Goal: Task Accomplishment & Management: Use online tool/utility

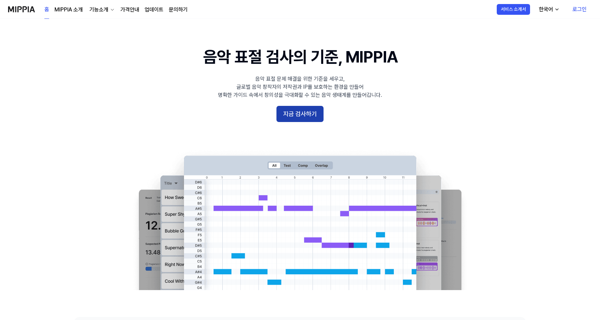
click at [299, 112] on button "지금 검사하기" at bounding box center [299, 114] width 47 height 16
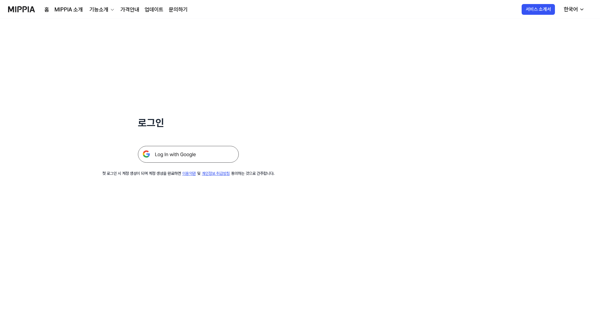
click at [187, 158] on img at bounding box center [188, 154] width 101 height 17
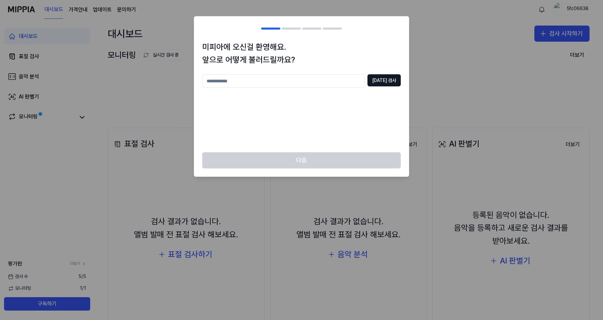
click at [304, 79] on input "text" at bounding box center [283, 80] width 162 height 13
type input "*"
type input "*****"
click at [386, 75] on button "[DATE] 검사" at bounding box center [383, 80] width 33 height 12
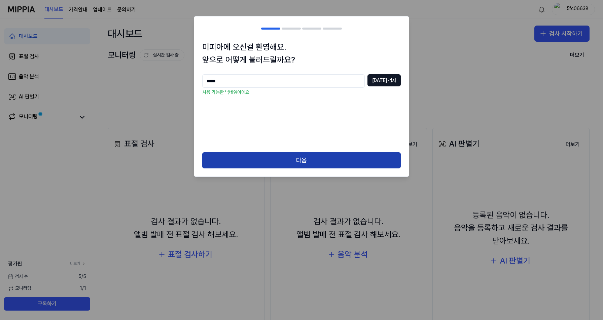
click at [270, 155] on button "다음" at bounding box center [301, 160] width 198 height 16
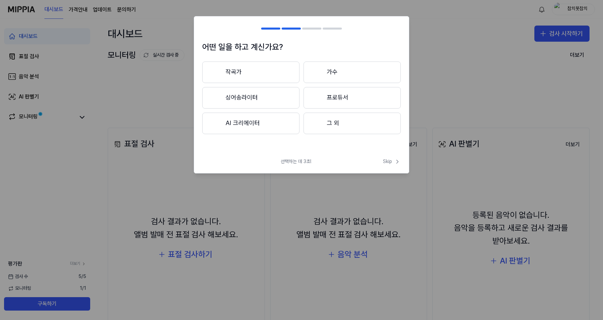
click at [273, 70] on button "작곡가" at bounding box center [250, 73] width 97 height 22
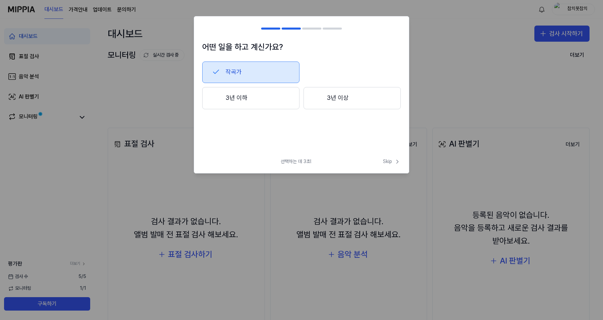
click at [280, 96] on button "3년 이하" at bounding box center [250, 98] width 97 height 22
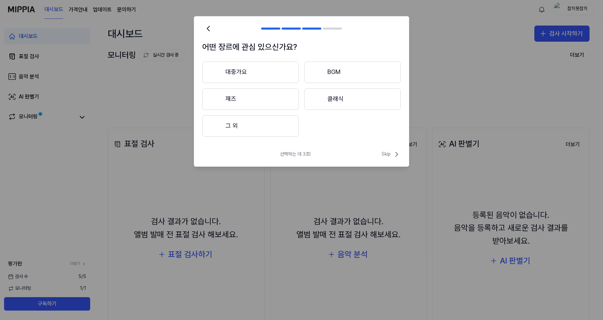
click at [282, 76] on button "대중가요" at bounding box center [250, 73] width 97 height 22
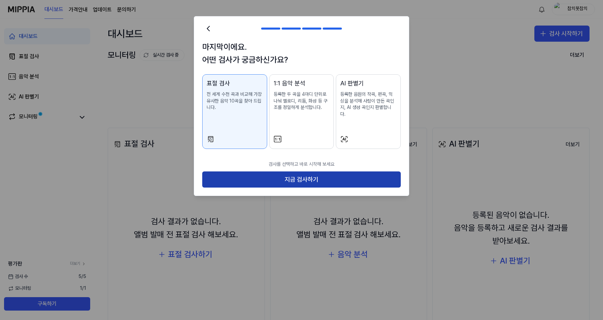
click at [314, 171] on button "지금 검사하기" at bounding box center [301, 179] width 198 height 16
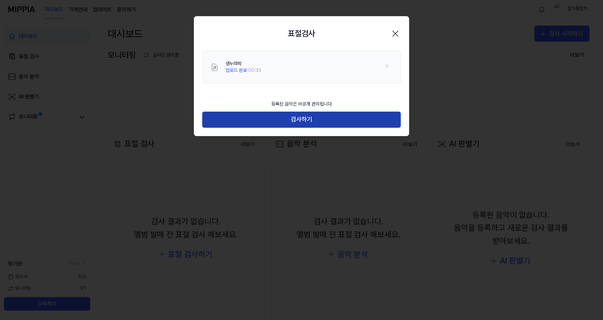
click at [344, 116] on button "검사하기" at bounding box center [301, 120] width 198 height 16
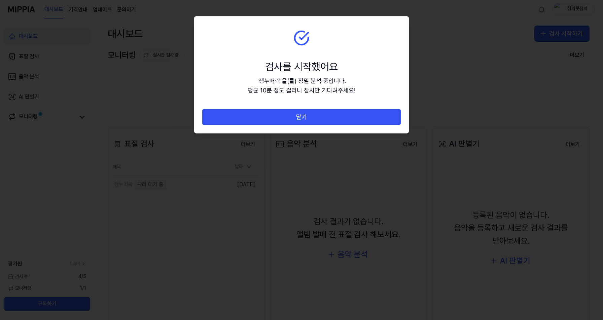
click at [344, 116] on button "닫기" at bounding box center [301, 117] width 198 height 16
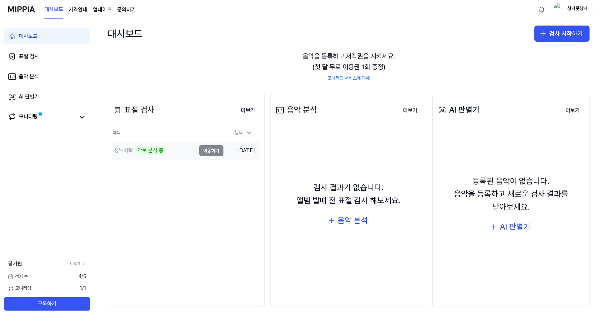
click at [203, 150] on td "생누떠락 악보 분석 중 이동하기" at bounding box center [167, 150] width 111 height 19
click at [215, 148] on button "이동하기" at bounding box center [211, 150] width 24 height 11
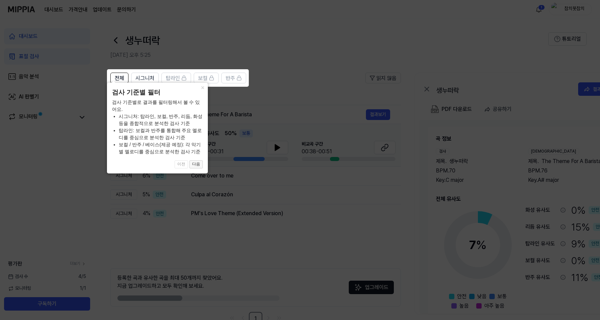
click at [200, 164] on button "다음" at bounding box center [195, 164] width 13 height 8
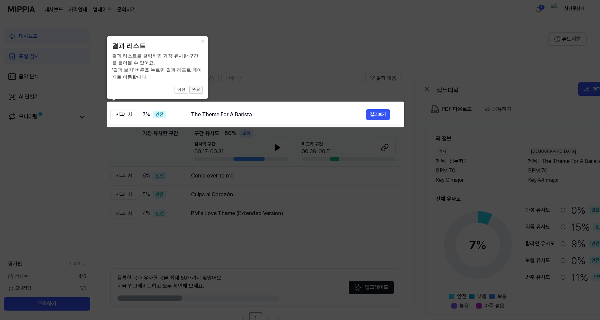
click at [196, 88] on button "완료" at bounding box center [195, 90] width 13 height 8
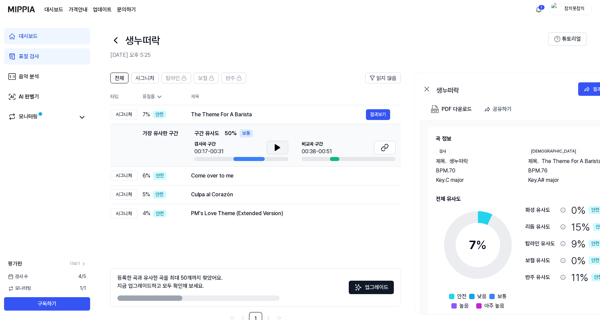
click at [278, 145] on icon at bounding box center [277, 148] width 8 height 8
click at [384, 112] on button "결과보기" at bounding box center [378, 114] width 24 height 11
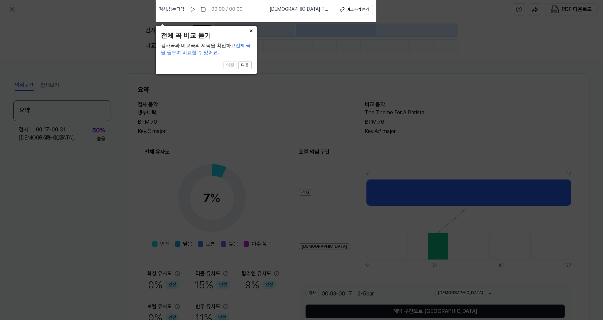
click at [252, 29] on button "×" at bounding box center [251, 30] width 11 height 9
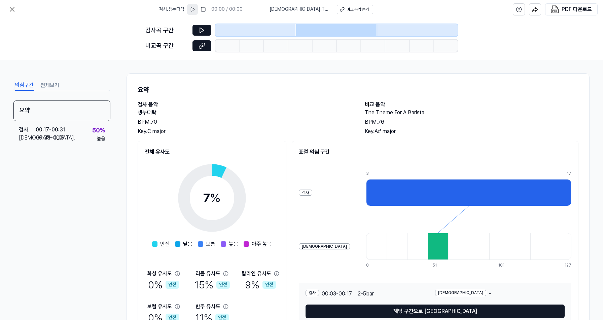
click at [194, 9] on icon at bounding box center [192, 9] width 5 height 5
click at [302, 29] on div at bounding box center [336, 30] width 81 height 12
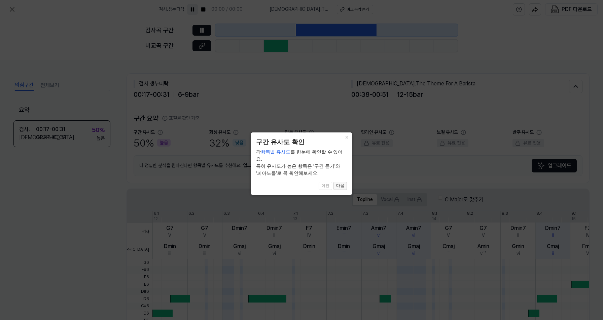
click at [341, 182] on button "다음" at bounding box center [339, 186] width 13 height 8
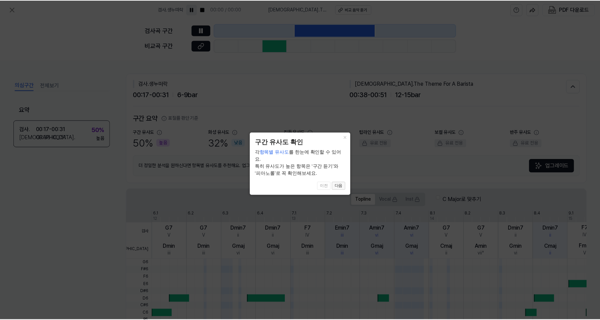
scroll to position [128, 0]
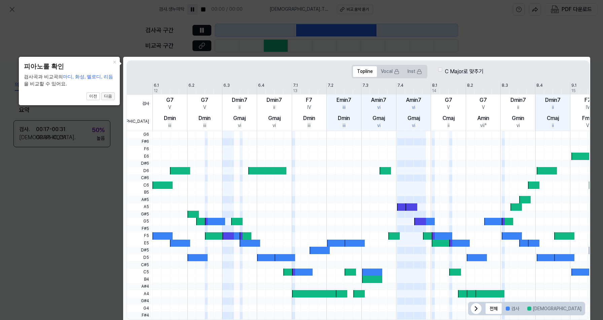
click at [111, 94] on button "다음" at bounding box center [107, 96] width 13 height 8
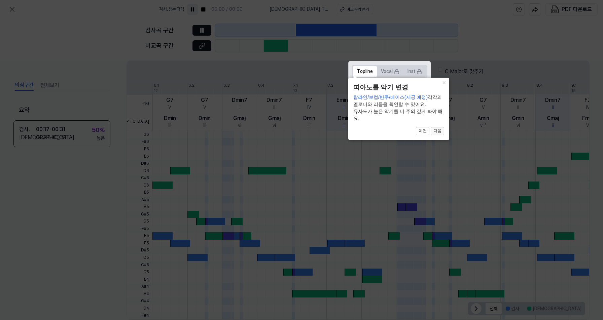
click at [438, 130] on button "다음" at bounding box center [436, 131] width 13 height 8
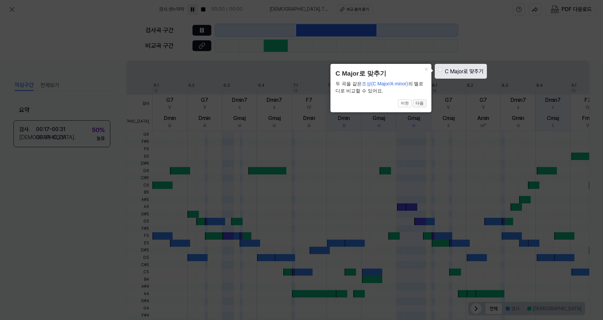
click at [421, 100] on button "다음" at bounding box center [419, 104] width 13 height 8
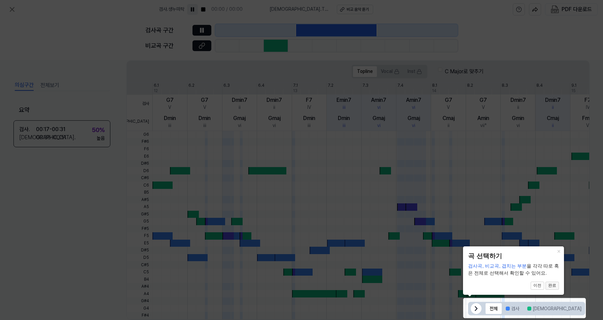
click at [553, 283] on button "완료" at bounding box center [551, 286] width 13 height 8
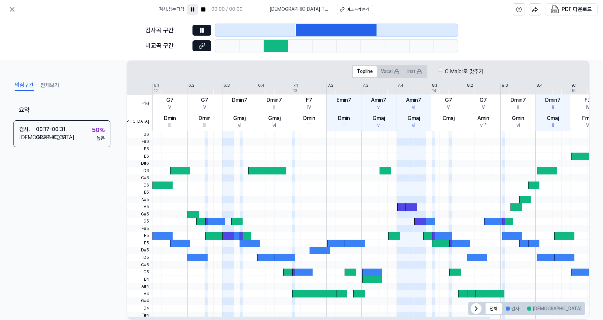
click at [162, 234] on div at bounding box center [162, 235] width 20 height 7
click at [306, 32] on div at bounding box center [336, 30] width 81 height 12
click at [200, 31] on icon at bounding box center [201, 30] width 7 height 7
click at [200, 31] on icon at bounding box center [202, 30] width 4 height 5
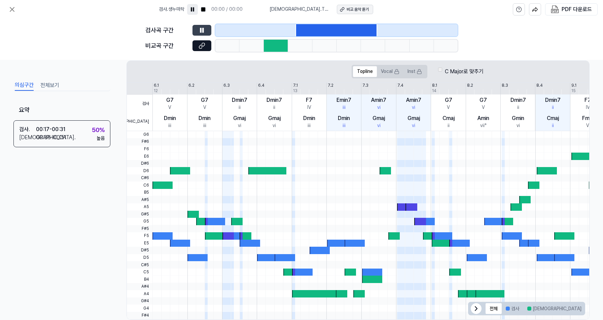
click at [353, 9] on div "비교 음악 듣기" at bounding box center [357, 10] width 22 height 6
click at [370, 6] on button "비교 음악 듣기" at bounding box center [355, 9] width 36 height 9
click at [203, 47] on icon at bounding box center [201, 45] width 7 height 7
click at [51, 85] on button "전체보기" at bounding box center [49, 85] width 19 height 11
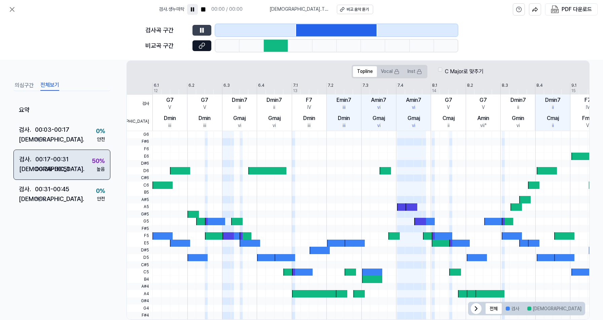
click at [92, 169] on div "50 % 높음" at bounding box center [98, 164] width 13 height 16
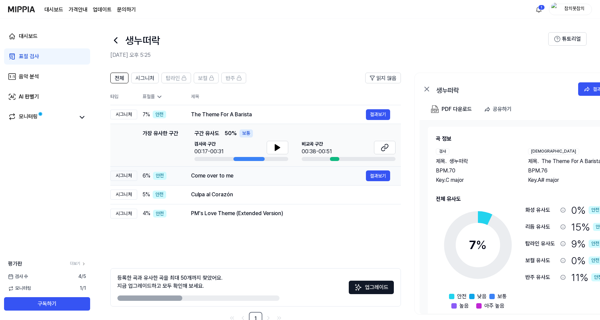
click at [318, 179] on div "Come over to me" at bounding box center [278, 176] width 175 height 8
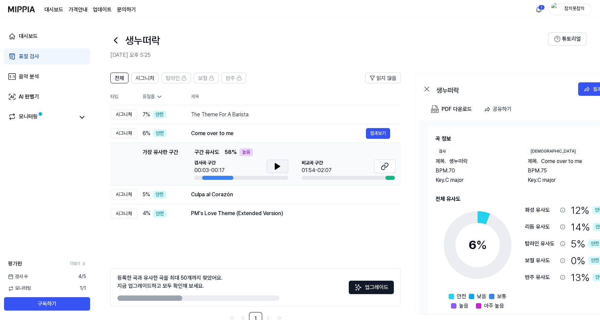
click at [275, 163] on icon at bounding box center [277, 166] width 8 height 8
click at [203, 179] on div at bounding box center [217, 178] width 31 height 4
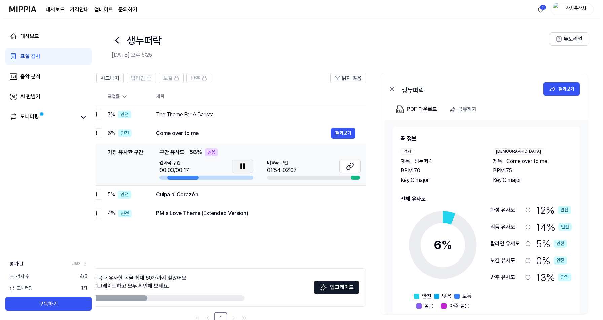
scroll to position [0, 36]
click at [211, 114] on div "The Theme For A Barista" at bounding box center [242, 115] width 175 height 8
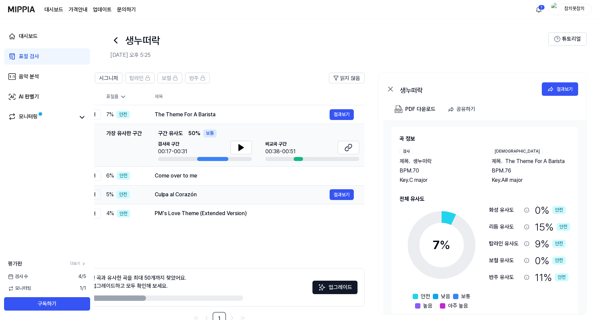
click at [223, 192] on div "Culpa al Corazón" at bounding box center [242, 195] width 175 height 8
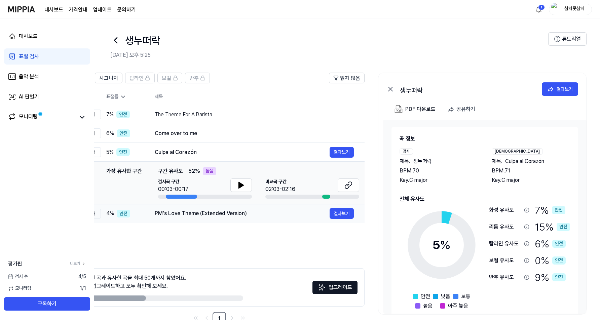
click at [221, 207] on td "PM's Love Theme (Extended Version) 결과보기" at bounding box center [254, 213] width 221 height 19
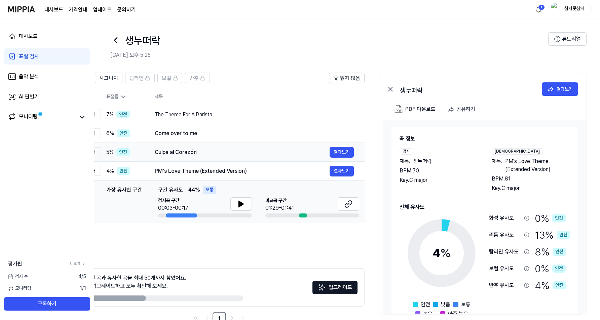
click at [286, 155] on div "Culpa al Corazón" at bounding box center [242, 152] width 175 height 8
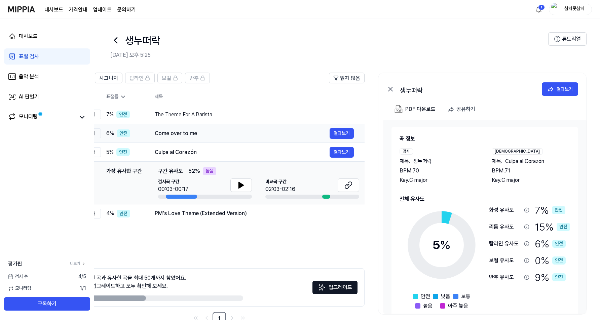
click at [284, 137] on div "Come over to me" at bounding box center [242, 133] width 175 height 8
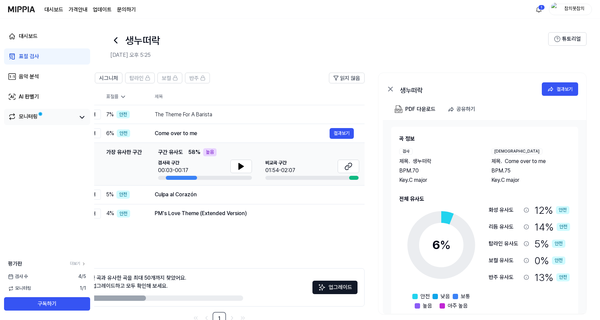
click at [44, 121] on link "모니터링" at bounding box center [41, 117] width 67 height 9
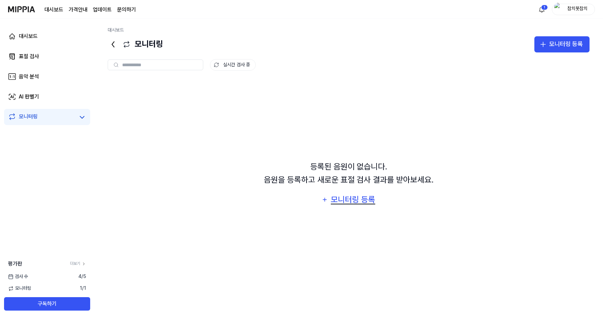
click at [346, 199] on div "모니터링 등록" at bounding box center [353, 199] width 46 height 13
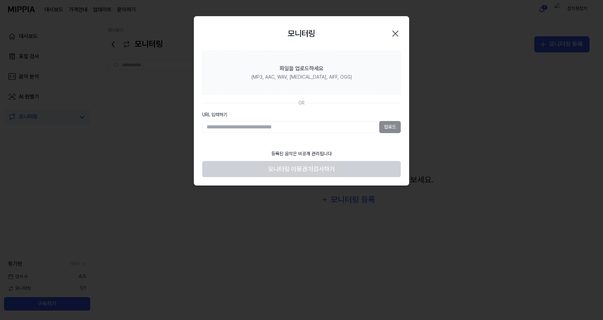
click at [396, 35] on icon "button" at bounding box center [394, 33] width 5 height 5
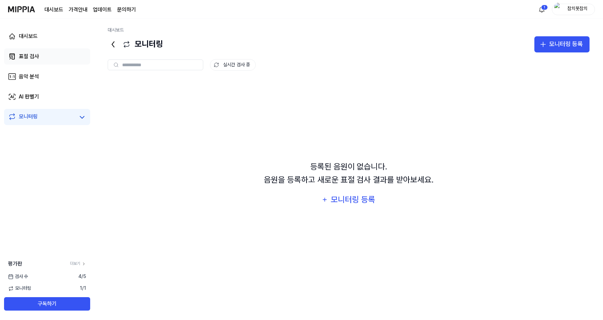
click at [51, 52] on link "표절 검사" at bounding box center [47, 56] width 86 height 16
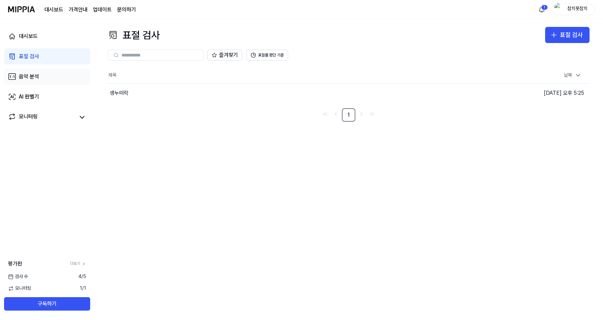
click at [71, 80] on link "음악 분석" at bounding box center [47, 77] width 86 height 16
